Goal: Transaction & Acquisition: Subscribe to service/newsletter

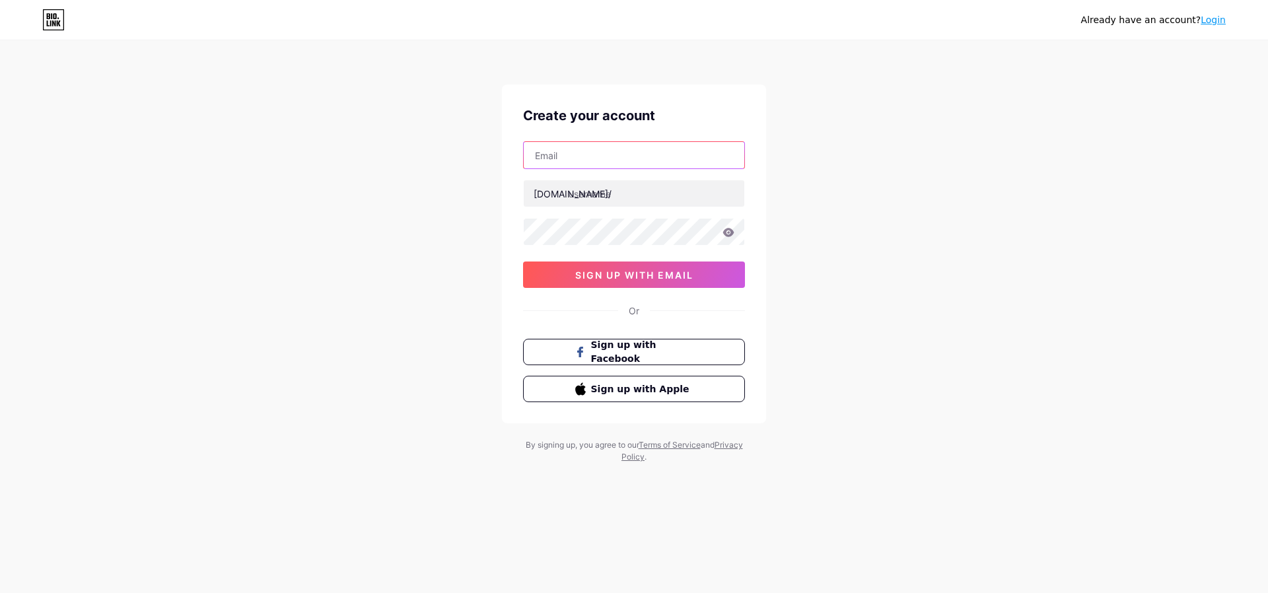
click at [558, 149] on input "text" at bounding box center [634, 155] width 221 height 26
type input "[EMAIL_ADDRESS][DOMAIN_NAME]"
click at [592, 193] on input "text" at bounding box center [634, 193] width 221 height 26
paste input "mysoreashtang"
type input "mysoreashtang"
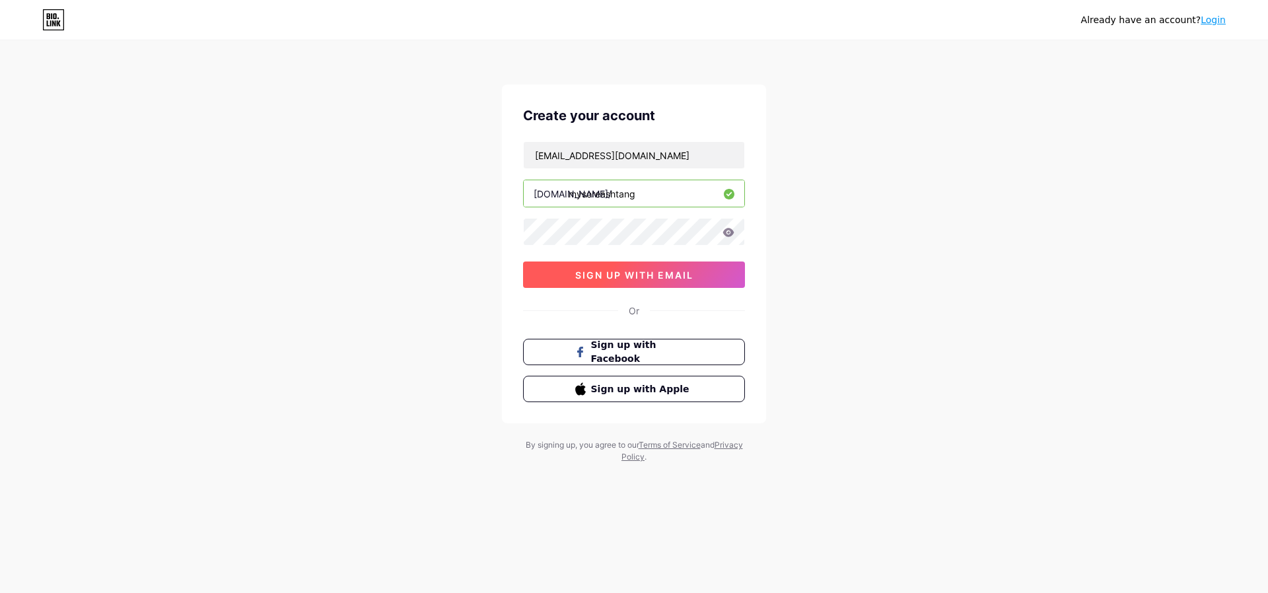
click at [617, 276] on span "sign up with email" at bounding box center [634, 274] width 118 height 11
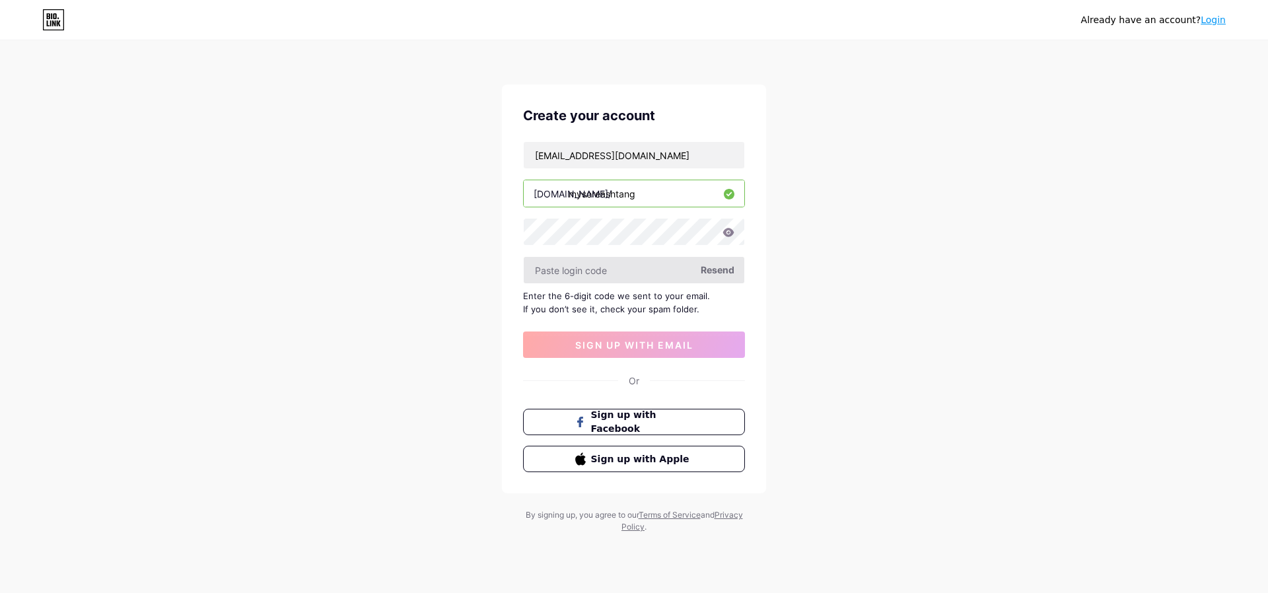
click at [583, 269] on input "text" at bounding box center [634, 270] width 221 height 26
paste input "277726"
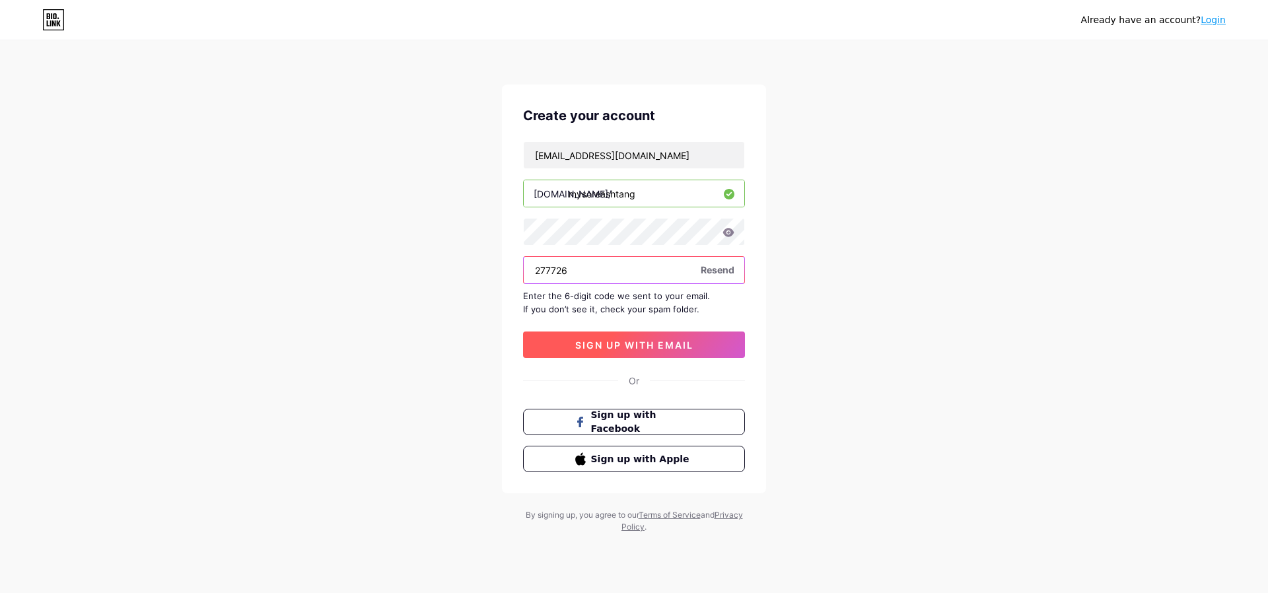
type input "277726"
click at [608, 340] on span "sign up with email" at bounding box center [634, 344] width 118 height 11
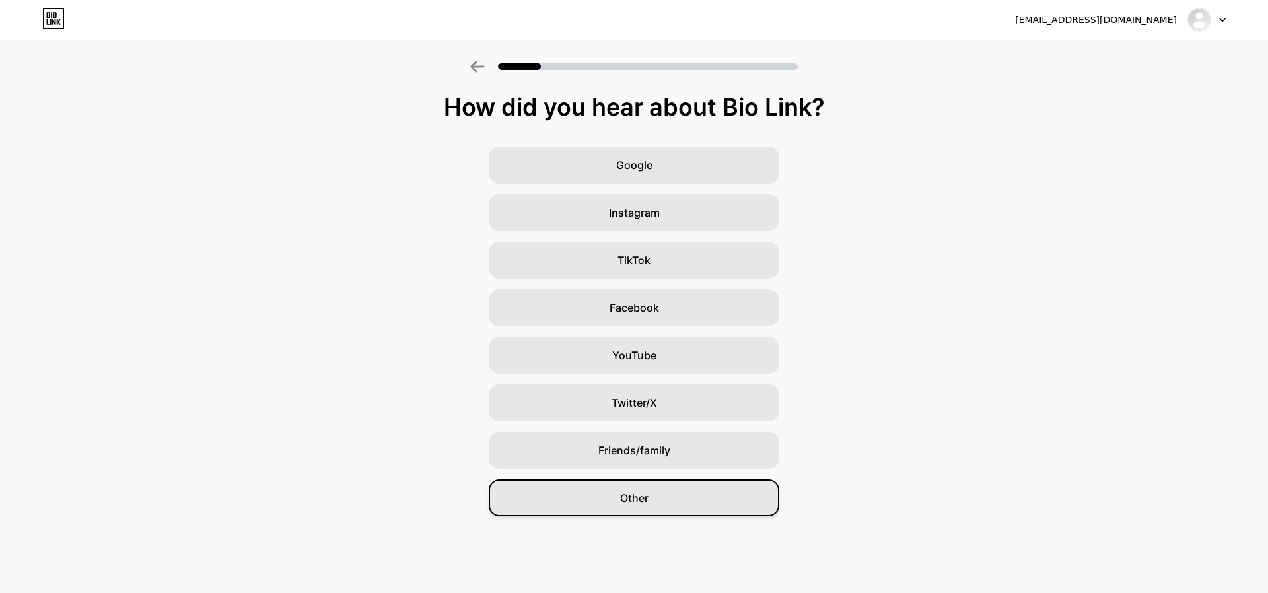
click at [620, 492] on span "Other" at bounding box center [634, 498] width 28 height 16
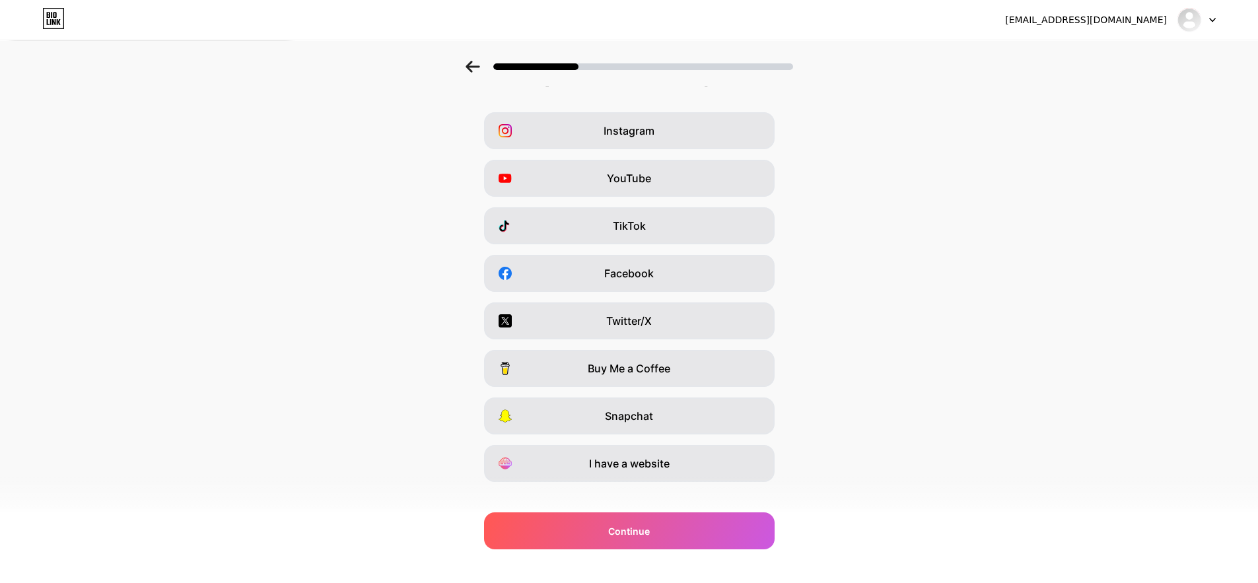
scroll to position [52, 0]
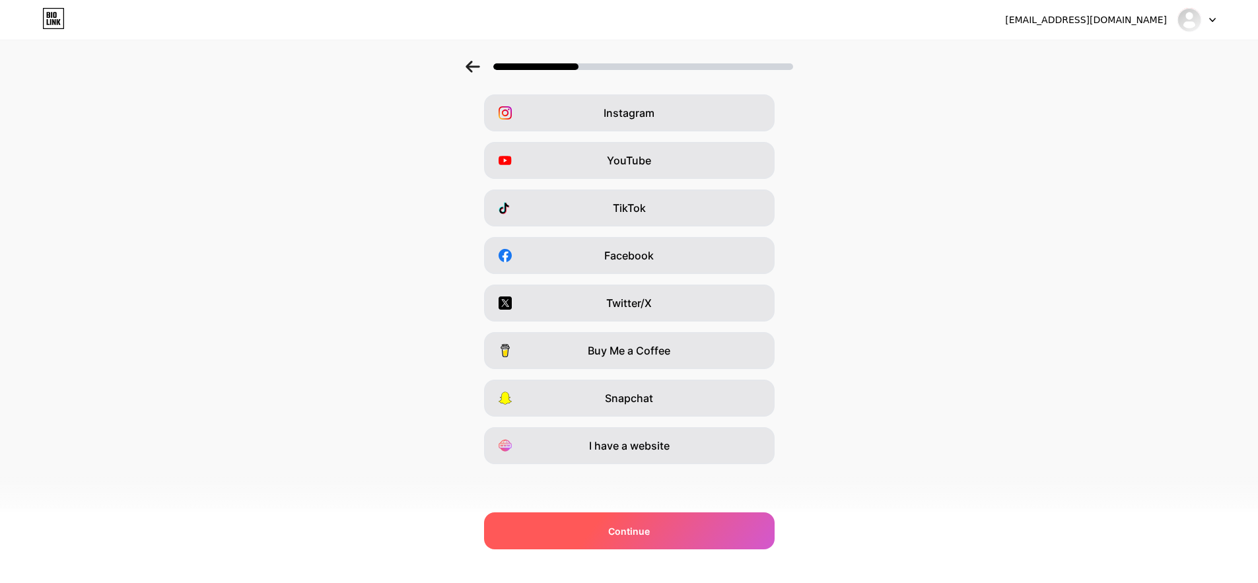
click at [592, 532] on div "Continue" at bounding box center [629, 530] width 291 height 37
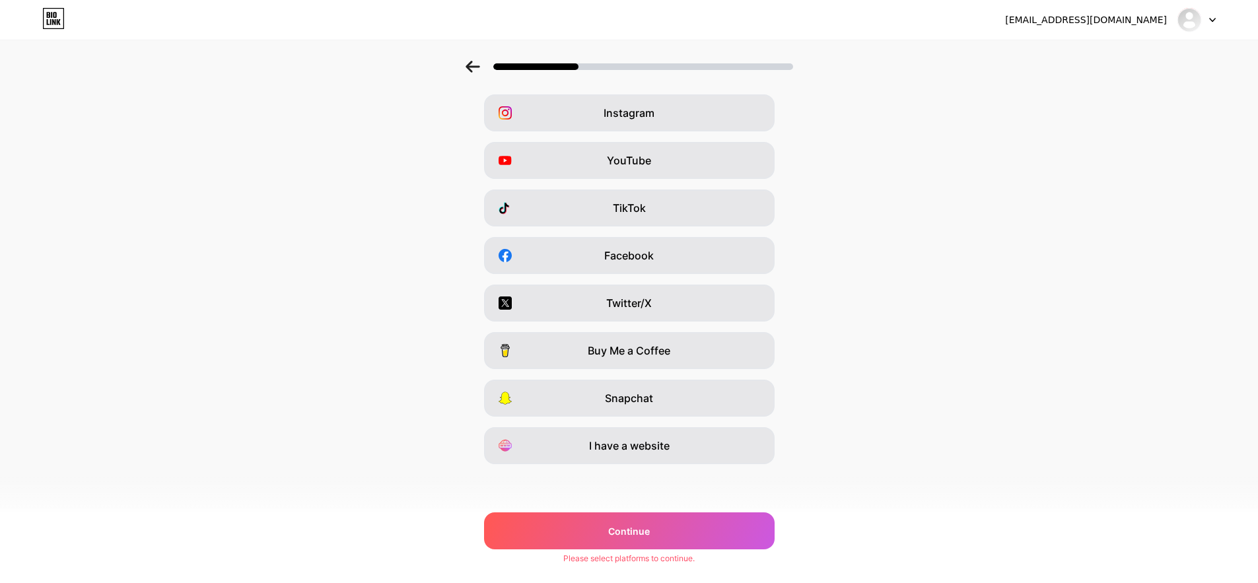
click at [567, 427] on div "Instagram YouTube TikTok Facebook Twitter/X Buy Me a Coffee Snapchat I have a w…" at bounding box center [629, 279] width 1245 height 370
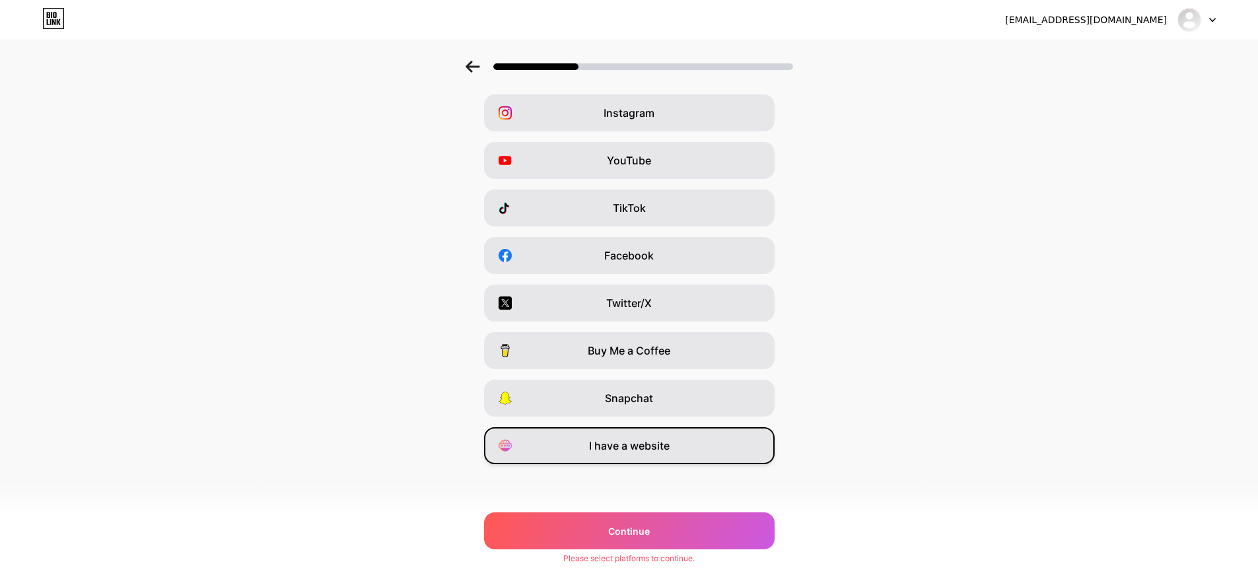
click at [573, 436] on div "I have a website" at bounding box center [629, 445] width 291 height 37
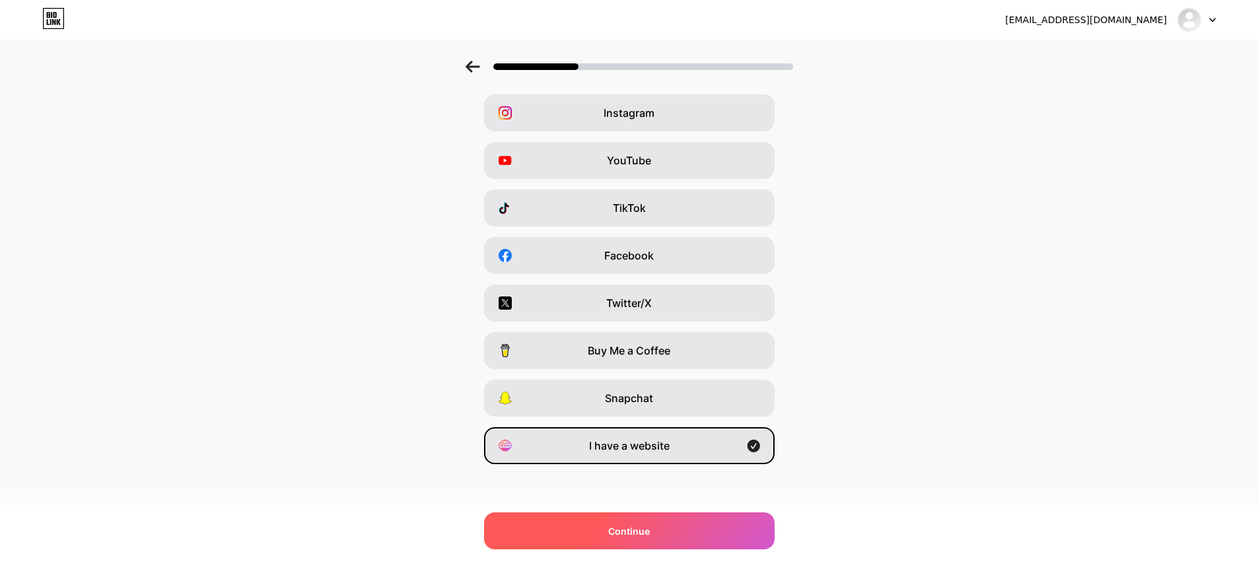
click at [582, 531] on div "Continue" at bounding box center [629, 530] width 291 height 37
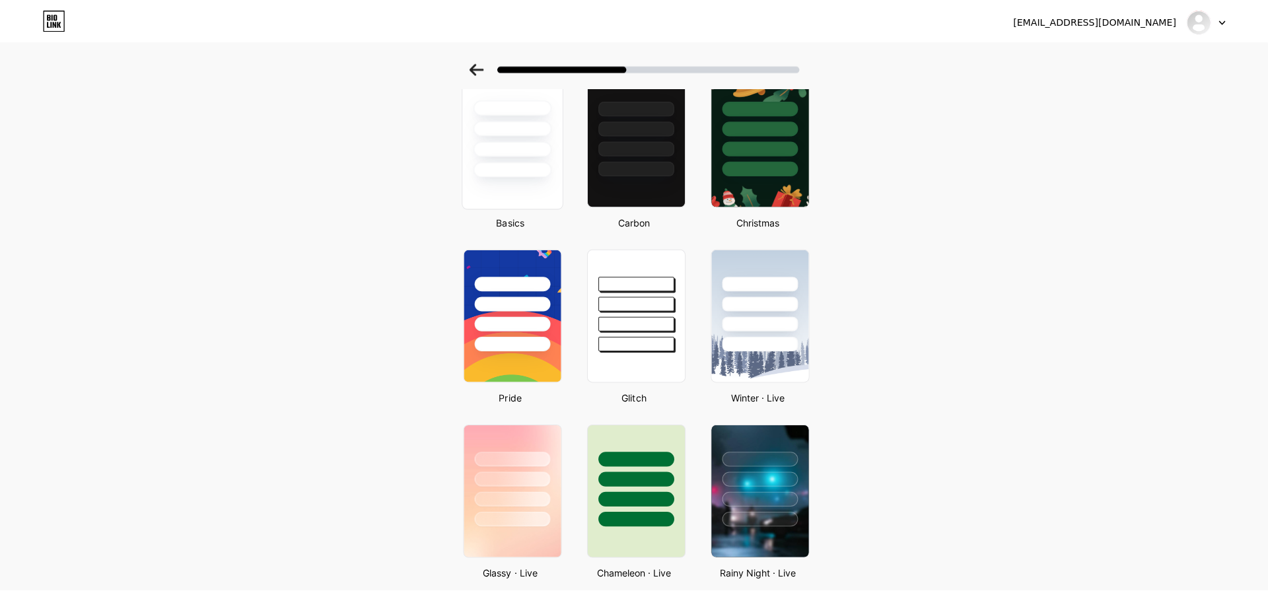
scroll to position [0, 0]
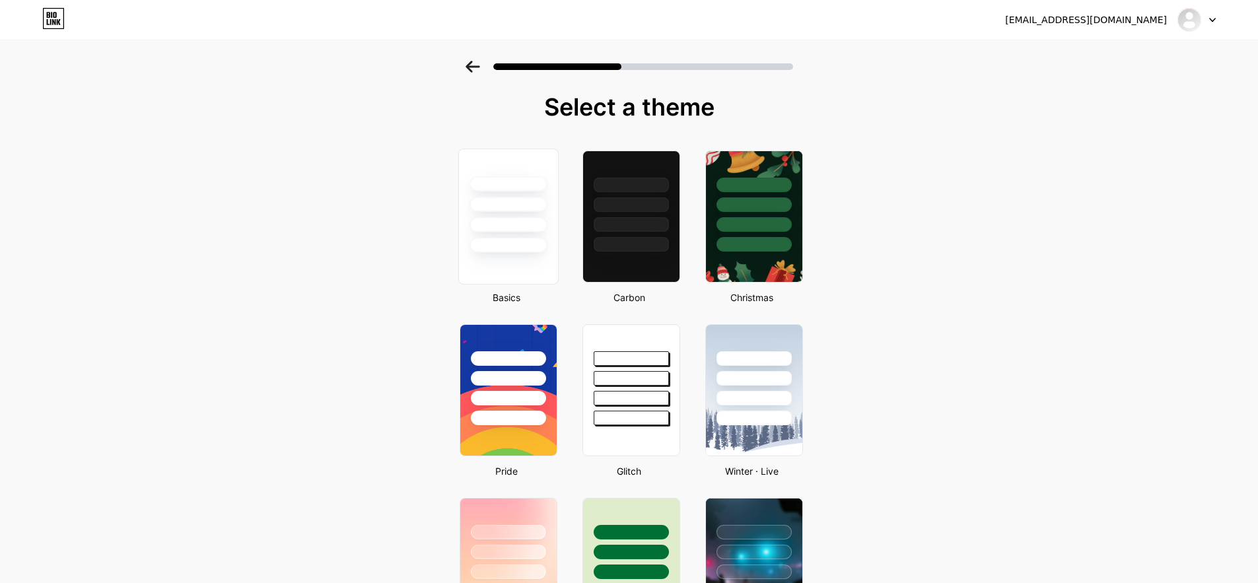
click at [483, 194] on div at bounding box center [507, 201] width 99 height 104
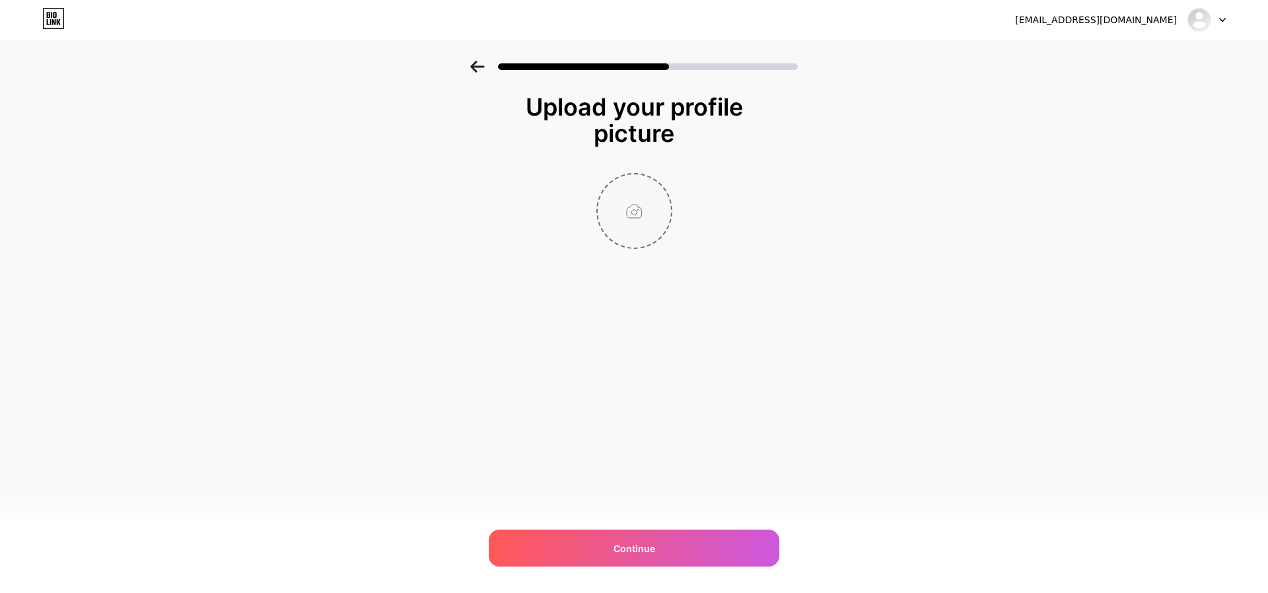
click at [639, 201] on input "file" at bounding box center [634, 210] width 73 height 73
type input "C:\fakepath\mysoreashtanga logo.jpg"
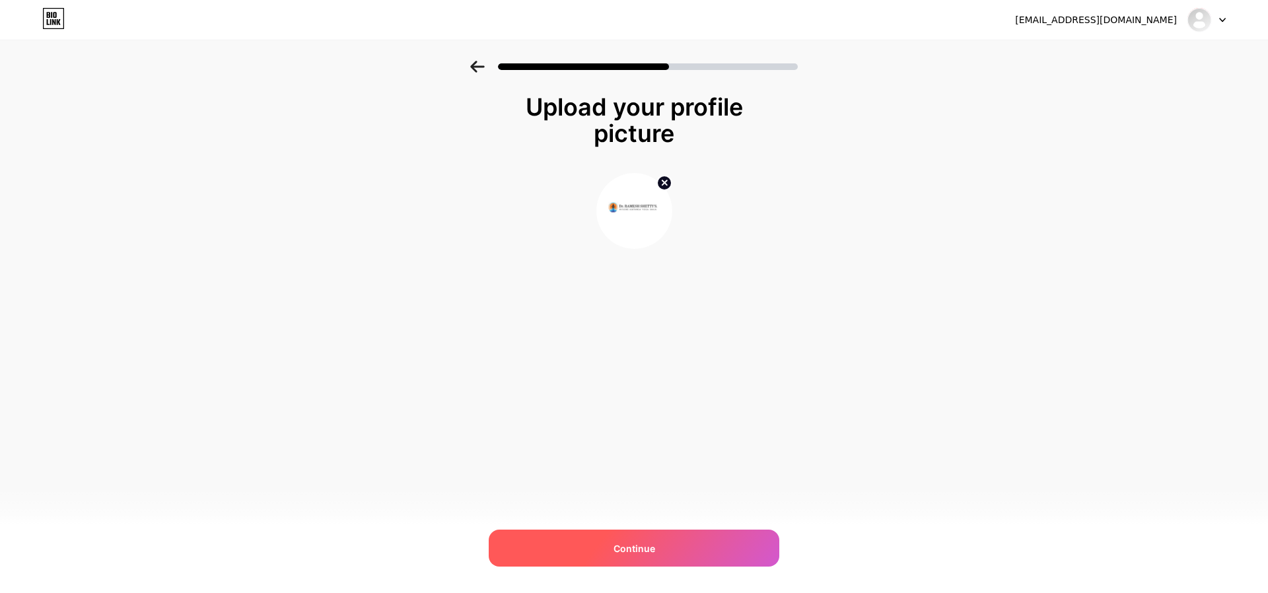
click at [640, 547] on span "Continue" at bounding box center [634, 548] width 42 height 14
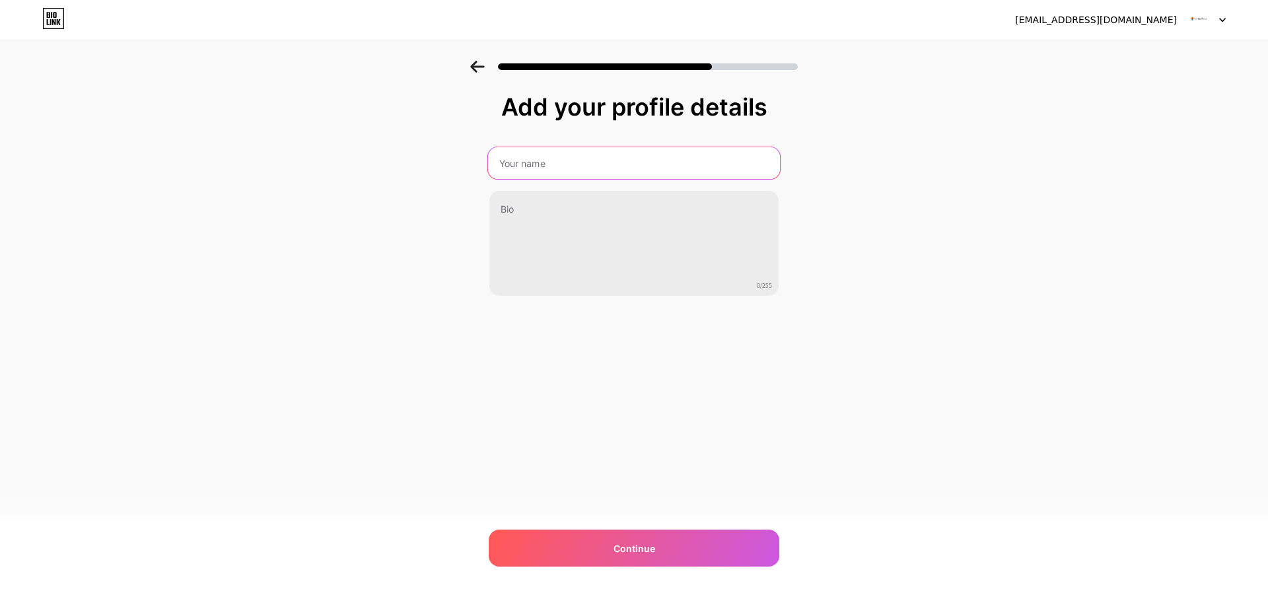
click at [524, 161] on input "text" at bounding box center [634, 163] width 292 height 32
type input "Mysore Ashtanga Yoga Shala"
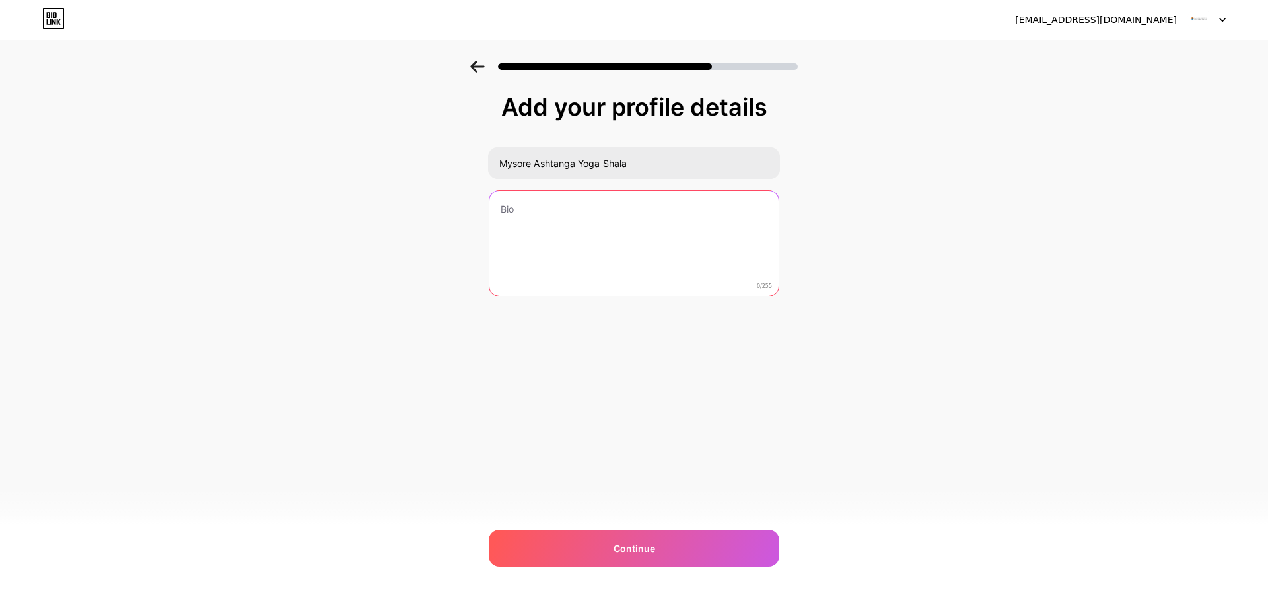
click at [508, 213] on textarea at bounding box center [633, 244] width 289 height 106
paste textarea "At Mysore Ashtanga Yoga Shala, we offer authentic, traditional Ashtanga Yoga pr…"
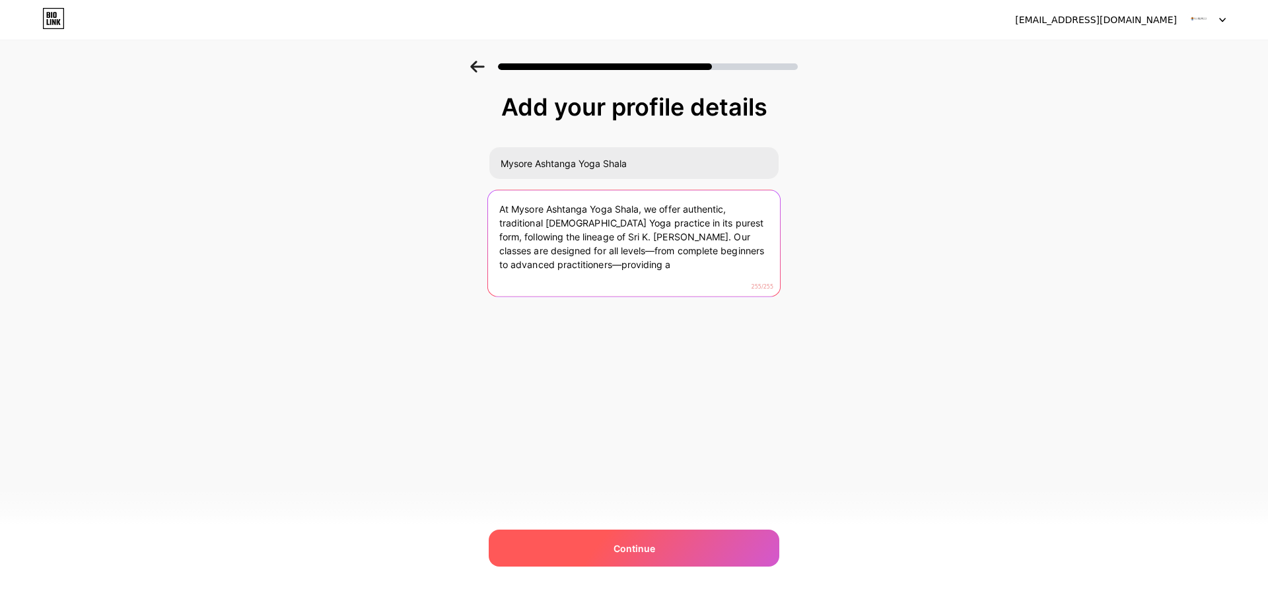
type textarea "At Mysore Ashtanga Yoga Shala, we offer authentic, traditional Ashtanga Yoga pr…"
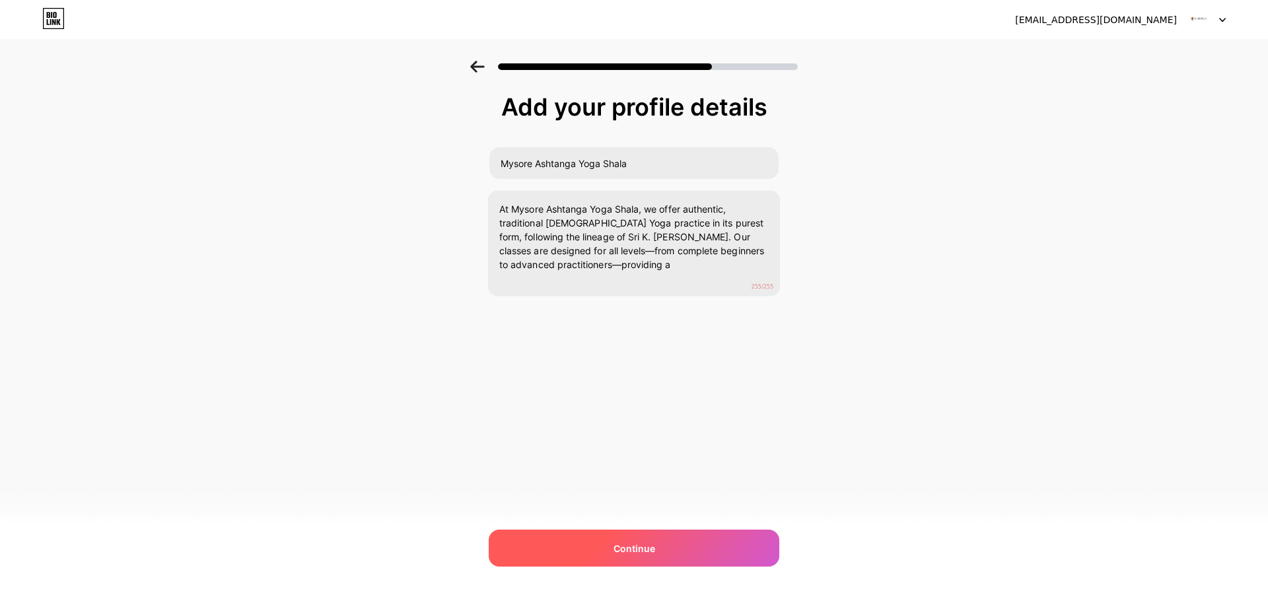
click at [612, 545] on div "Continue" at bounding box center [634, 548] width 291 height 37
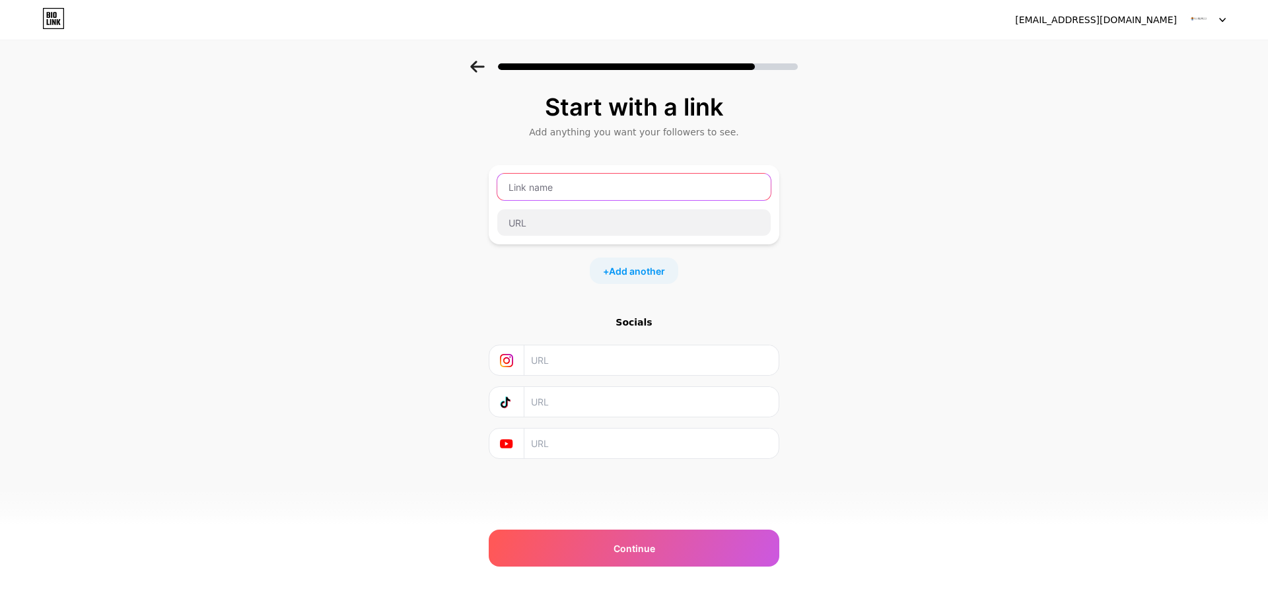
click at [534, 181] on input "text" at bounding box center [633, 187] width 273 height 26
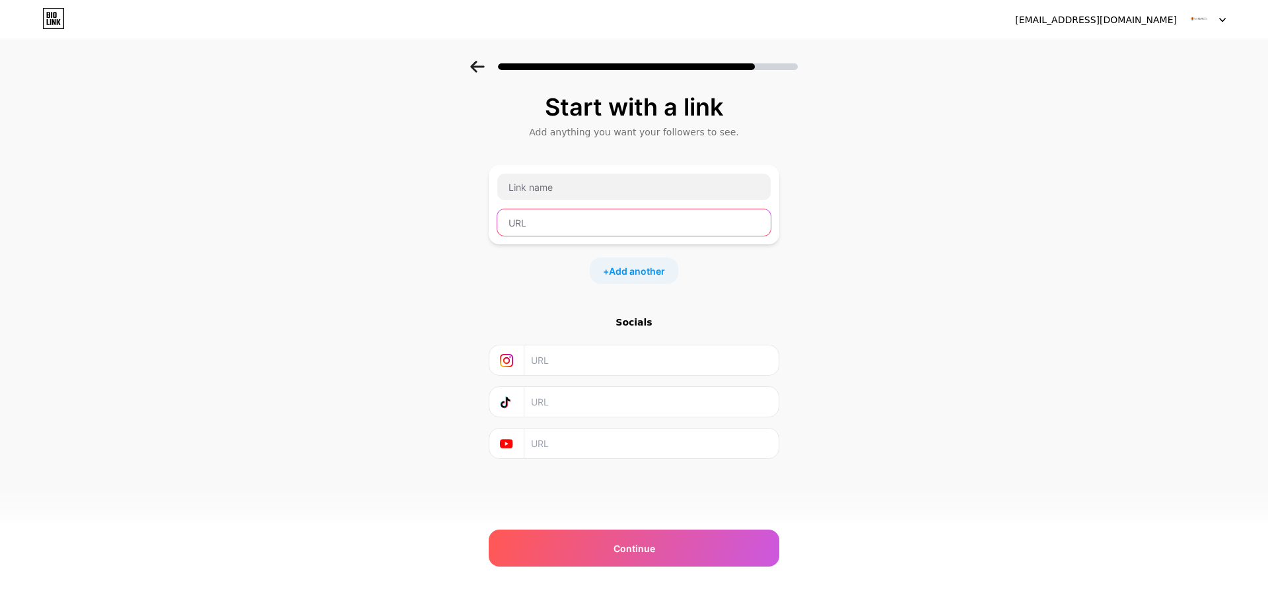
click at [525, 234] on input "text" at bounding box center [633, 222] width 273 height 26
paste input "https://mysoreashtangayogashala.substack.com/p/transform-your-practice-with-200"
type input "https://mysoreashtangayogashala.substack.com/p/transform-your-practice-with-200"
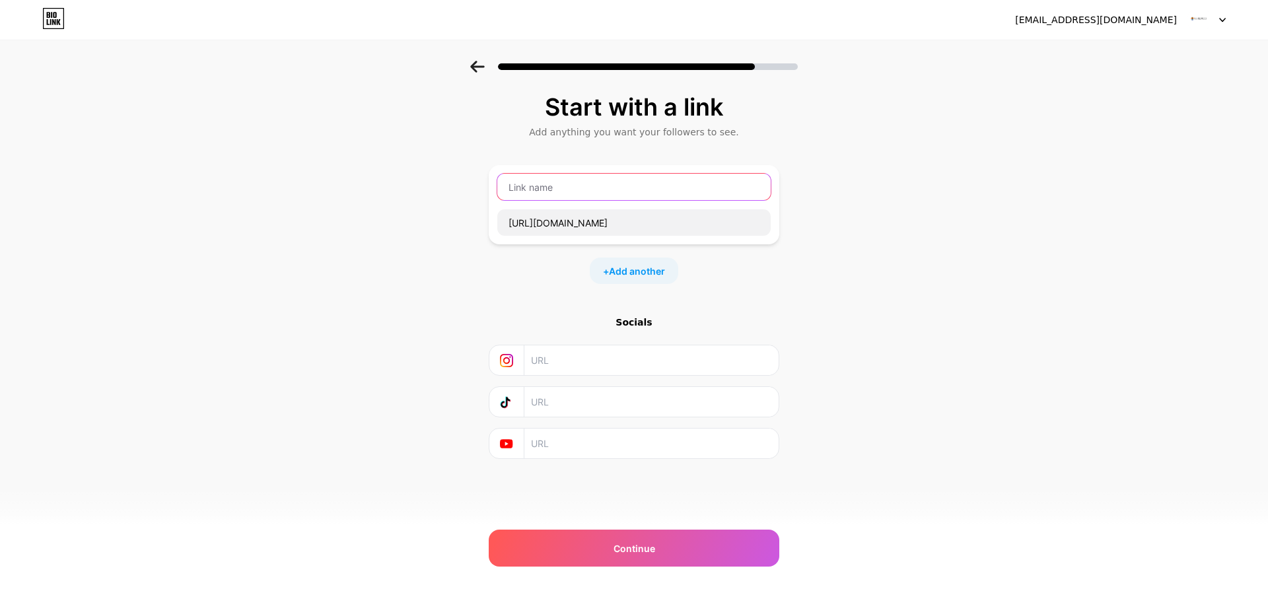
click at [522, 191] on input "text" at bounding box center [633, 187] width 273 height 26
paste input "Transform Your Practice with 200 Hour Yoga Teacher Training in India"
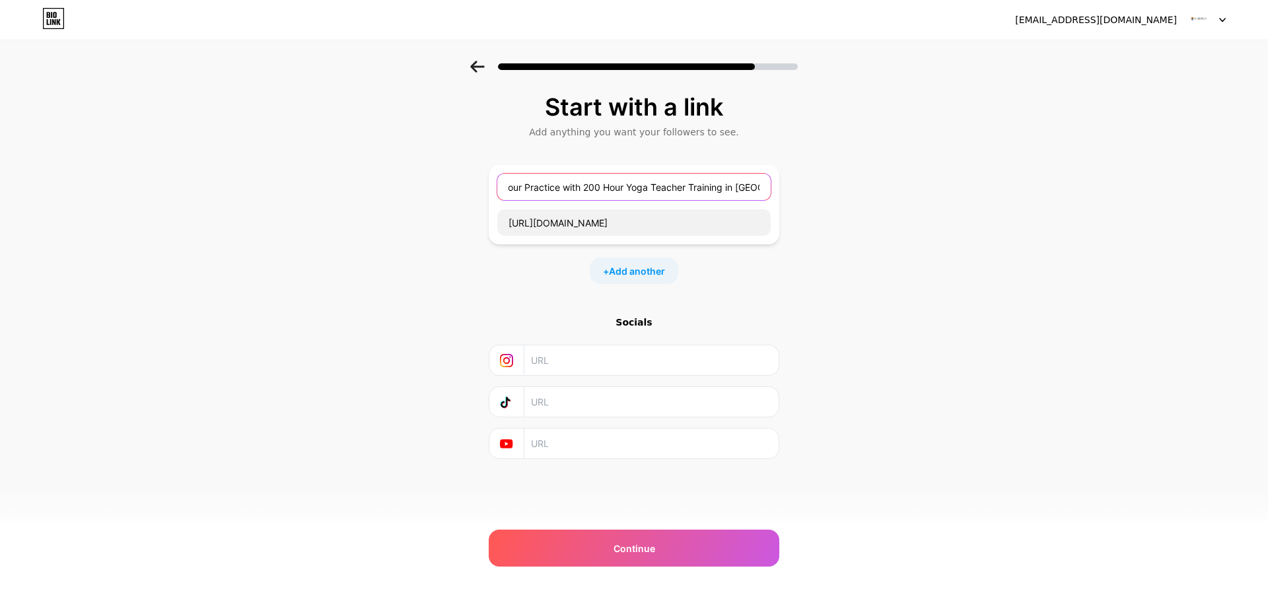
type input "Transform Your Practice with 200 Hour Yoga Teacher Training in India"
click at [359, 194] on div "Start with a link Add anything you want your followers to see. Transform Your P…" at bounding box center [634, 293] width 1268 height 464
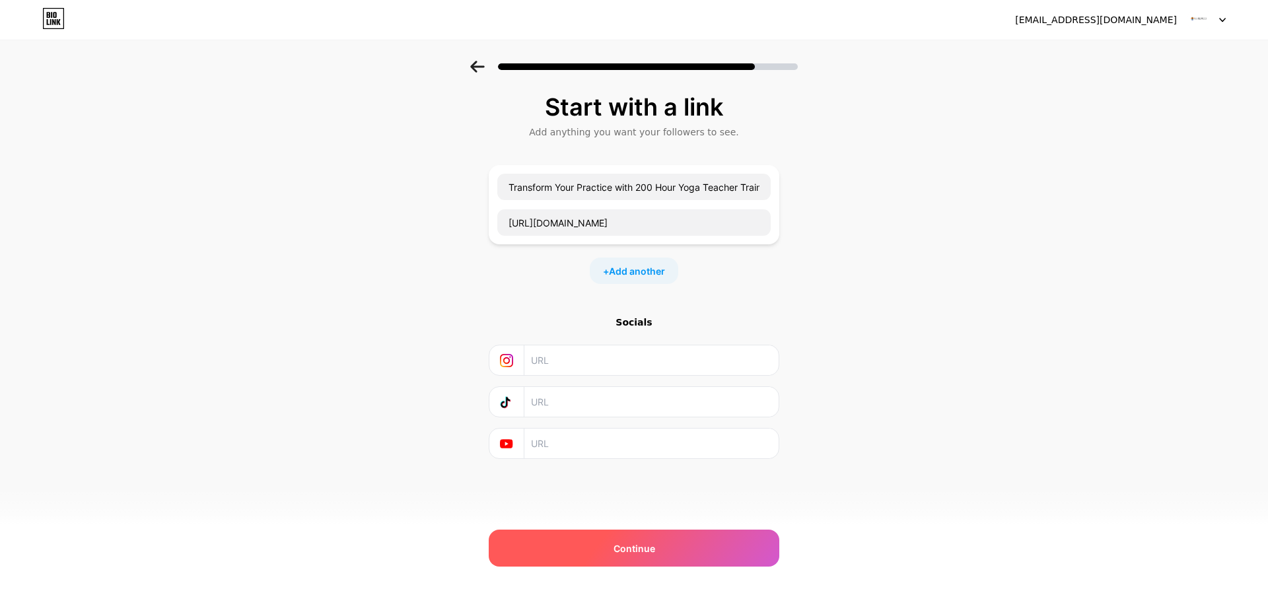
click at [606, 546] on div "Continue" at bounding box center [634, 548] width 291 height 37
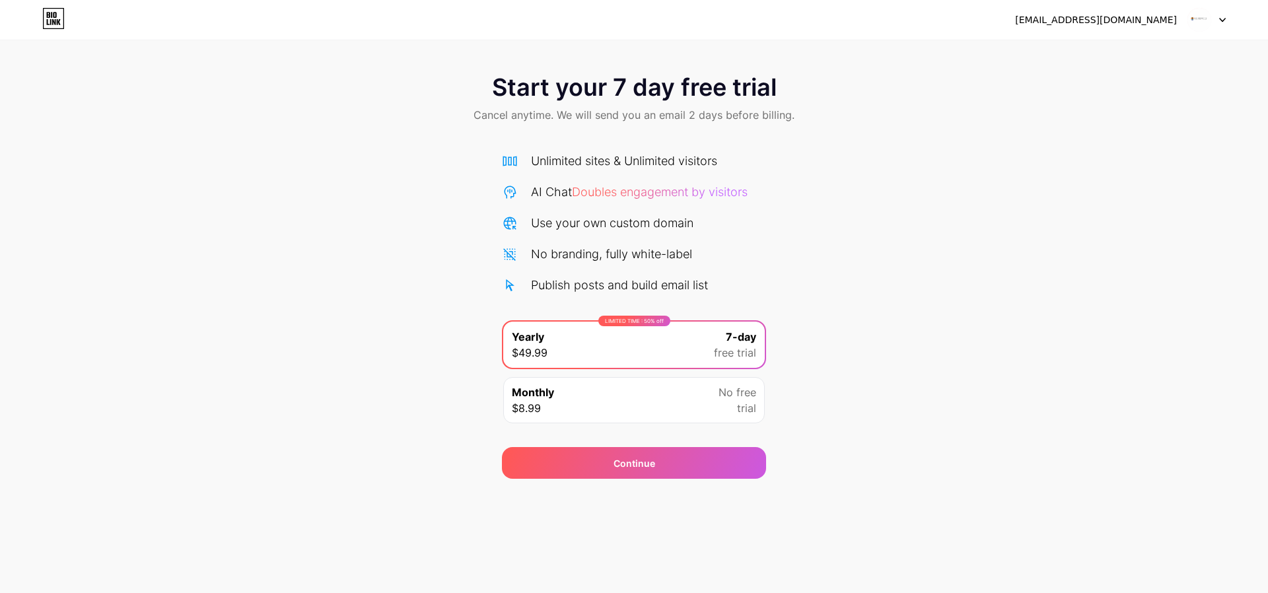
click at [626, 395] on div "Monthly $8.99 No free trial" at bounding box center [633, 400] width 261 height 46
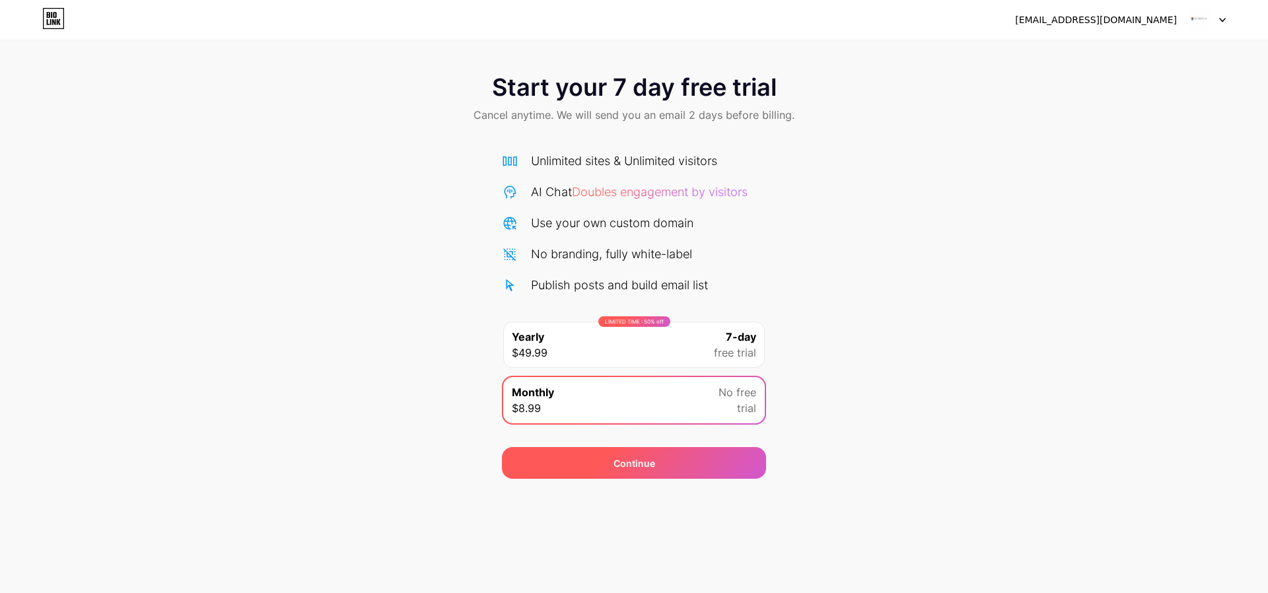
click at [626, 466] on div "Continue" at bounding box center [634, 463] width 42 height 14
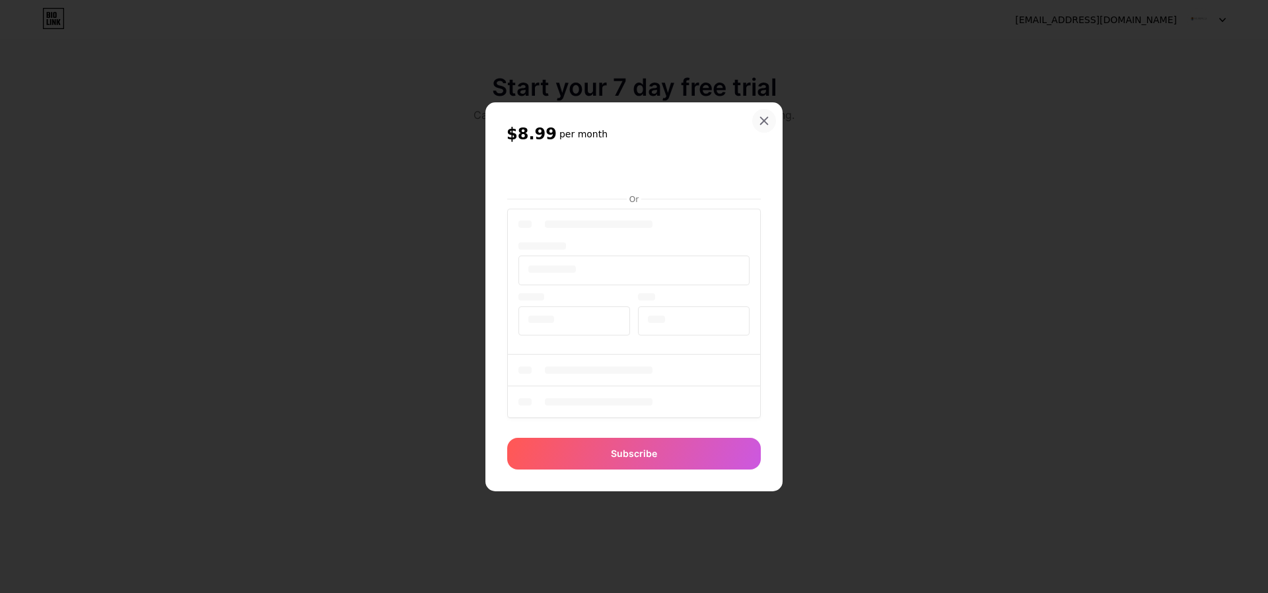
click at [769, 121] on icon at bounding box center [764, 121] width 11 height 11
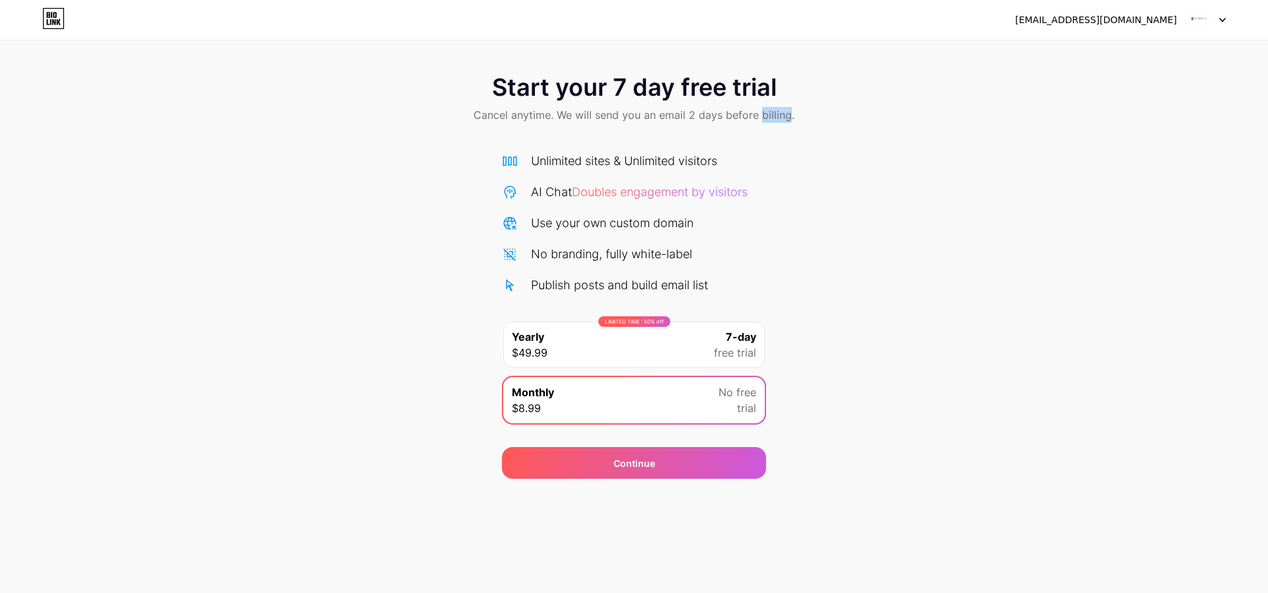
click at [769, 121] on span "Cancel anytime. We will send you an email 2 days before billing." at bounding box center [633, 115] width 321 height 16
click at [1108, 22] on div "[EMAIL_ADDRESS][DOMAIN_NAME]" at bounding box center [1096, 20] width 162 height 14
click at [1109, 21] on div "[EMAIL_ADDRESS][DOMAIN_NAME]" at bounding box center [1096, 20] width 162 height 14
click at [1190, 22] on img at bounding box center [1199, 19] width 25 height 25
click at [341, 82] on div "Start your 7 day free trial Cancel anytime. We will send you an email 2 days be…" at bounding box center [634, 100] width 1268 height 78
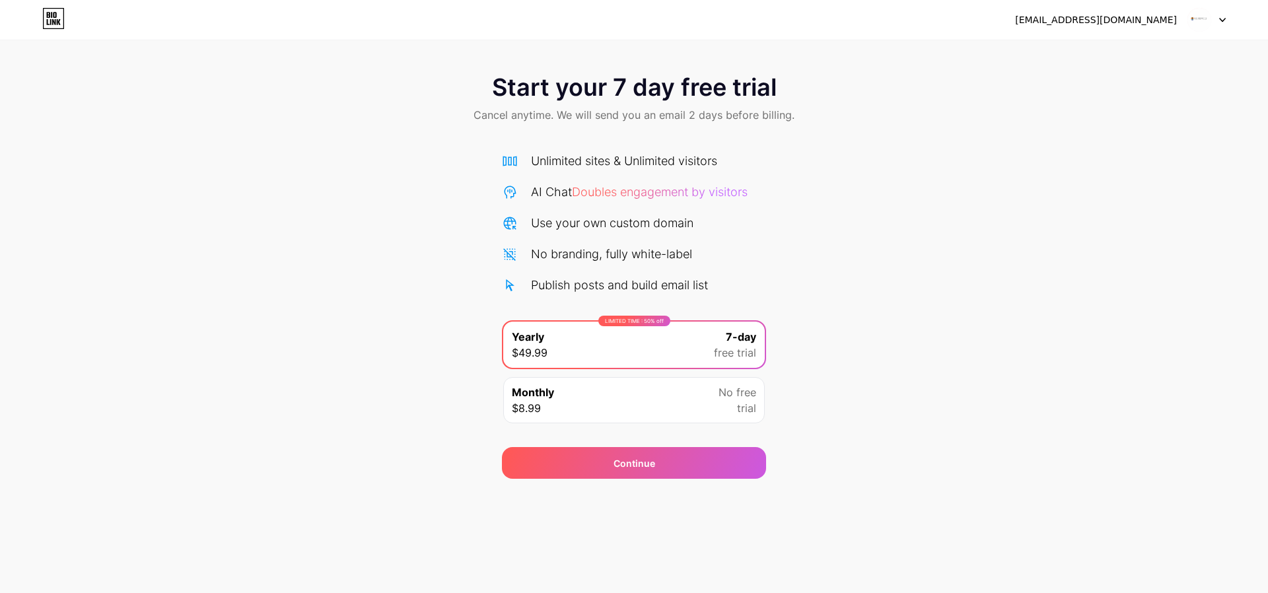
click at [53, 20] on icon at bounding box center [53, 22] width 3 height 6
click at [517, 154] on icon at bounding box center [510, 161] width 16 height 16
click at [570, 160] on div "Unlimited sites & Unlimited visitors" at bounding box center [624, 161] width 186 height 18
click at [559, 283] on div "Publish posts and build email list" at bounding box center [619, 285] width 177 height 18
click at [529, 287] on div "Publish posts and build email list" at bounding box center [634, 285] width 264 height 18
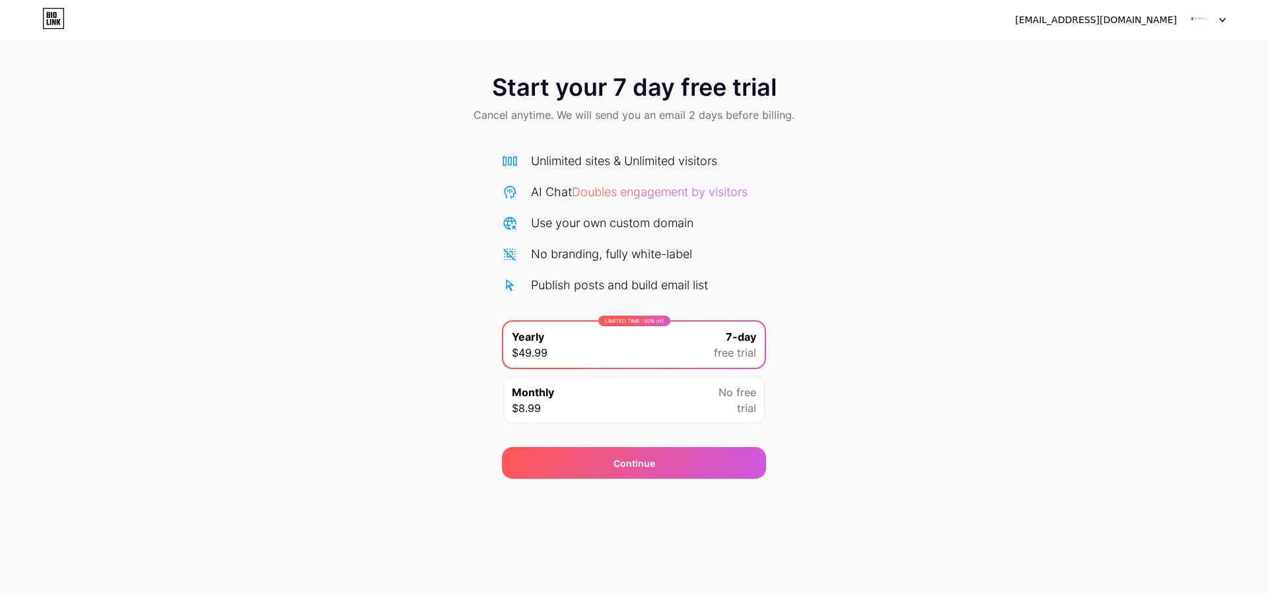
click at [676, 285] on div "Publish posts and build email list" at bounding box center [619, 285] width 177 height 18
click at [598, 394] on div "Monthly $8.99 No free trial" at bounding box center [633, 400] width 261 height 46
click at [582, 282] on div "Publish posts and build email list" at bounding box center [619, 285] width 177 height 18
click at [506, 281] on icon at bounding box center [510, 285] width 9 height 12
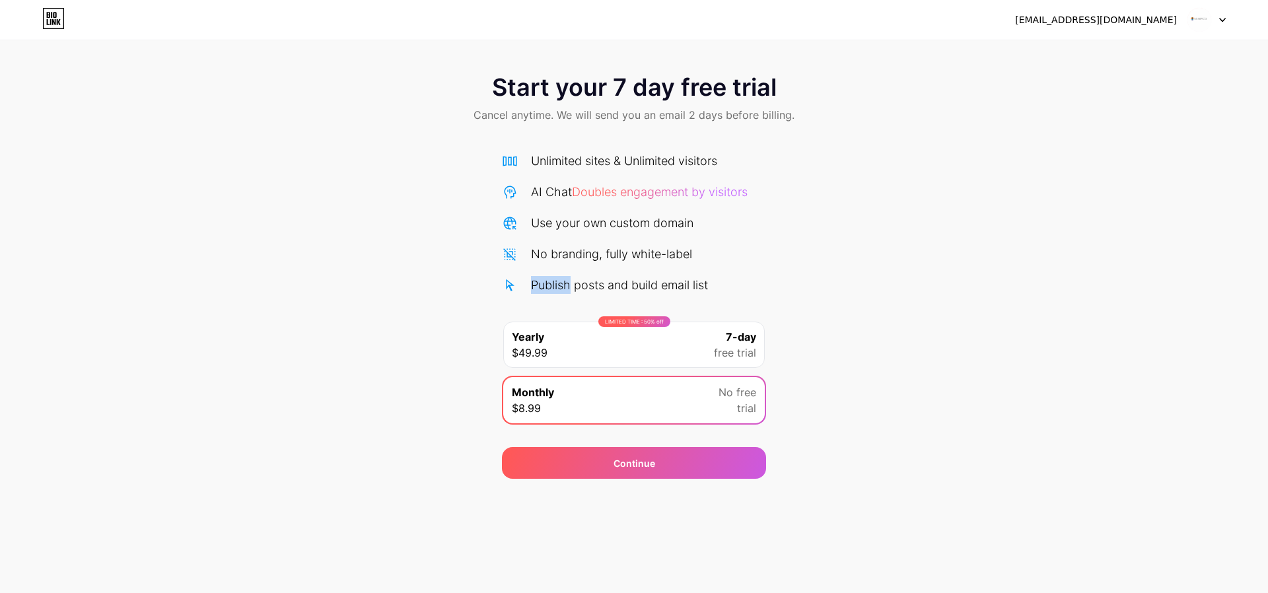
click at [506, 281] on icon at bounding box center [510, 285] width 9 height 12
click at [506, 280] on icon at bounding box center [510, 285] width 9 height 12
click at [549, 153] on div "Unlimited sites & Unlimited visitors" at bounding box center [624, 161] width 186 height 18
click at [525, 99] on span "Start your 7 day free trial" at bounding box center [634, 87] width 285 height 26
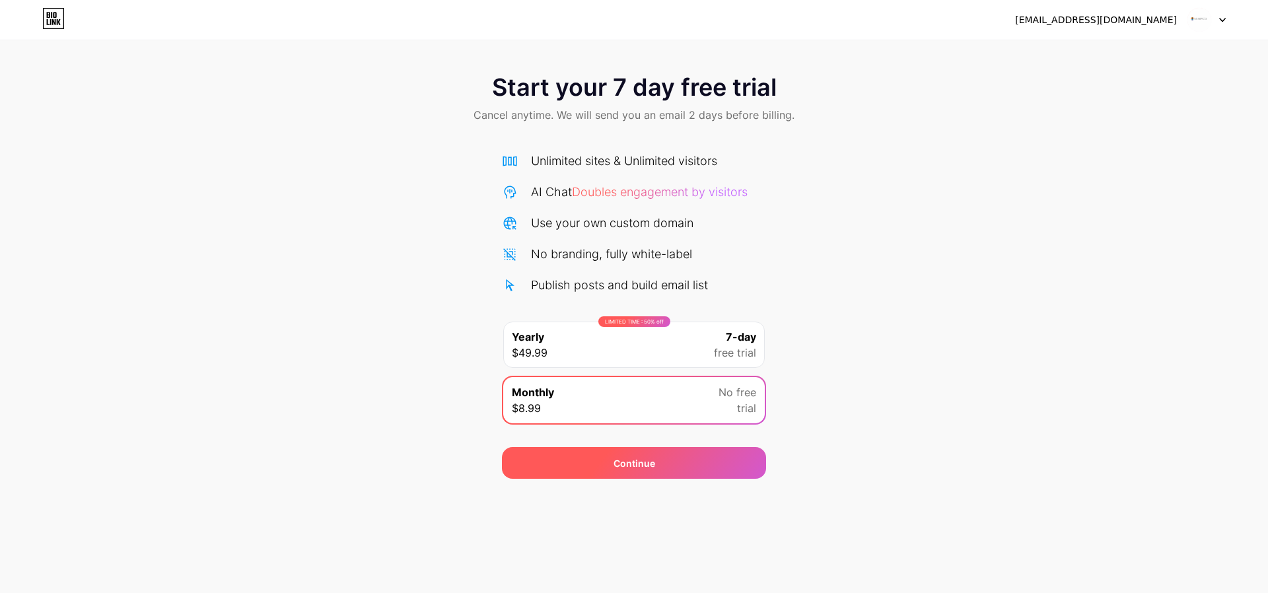
click at [631, 467] on div "Continue" at bounding box center [634, 463] width 42 height 14
click at [736, 397] on div "Start your 7 day free trial Cancel anytime. We will send you an email 2 days be…" at bounding box center [634, 270] width 1268 height 418
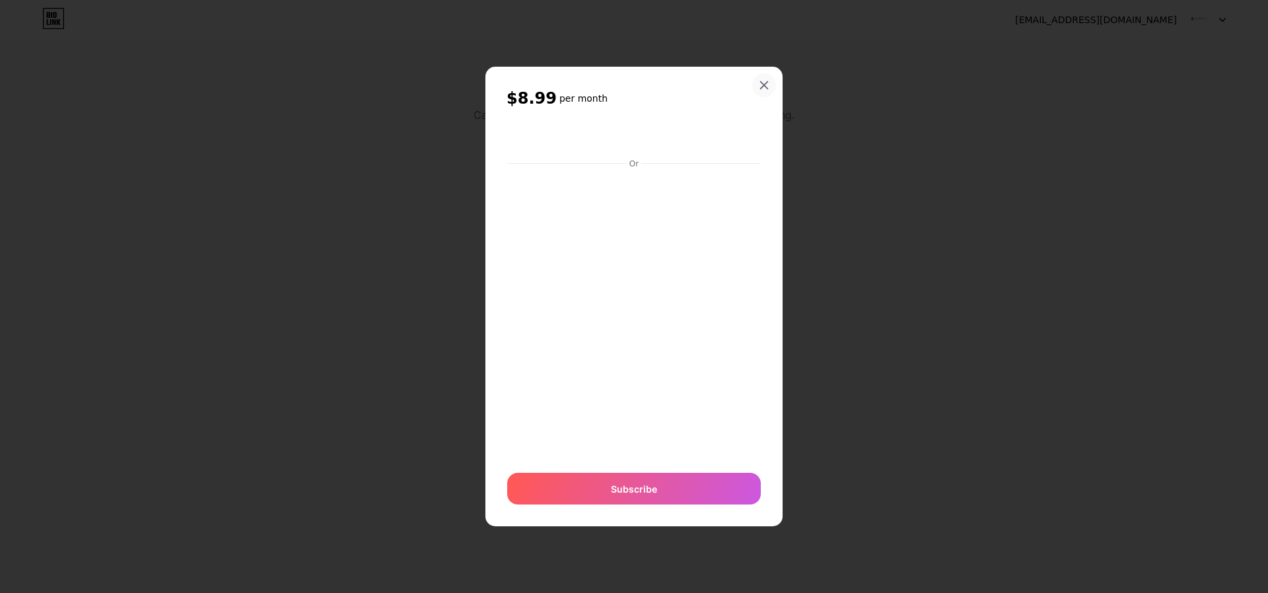
click at [760, 87] on icon at bounding box center [764, 85] width 11 height 11
